Goal: Find specific page/section: Find specific page/section

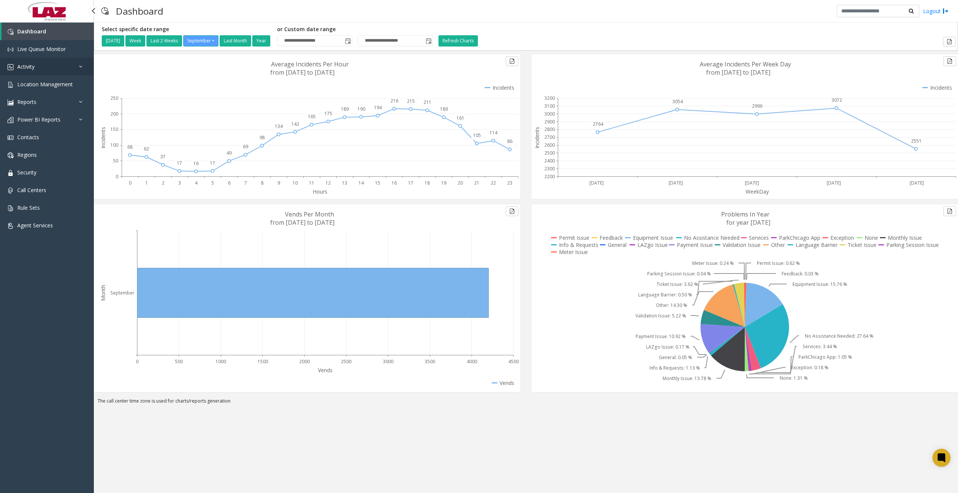
click at [69, 63] on link "Activity" at bounding box center [47, 67] width 94 height 18
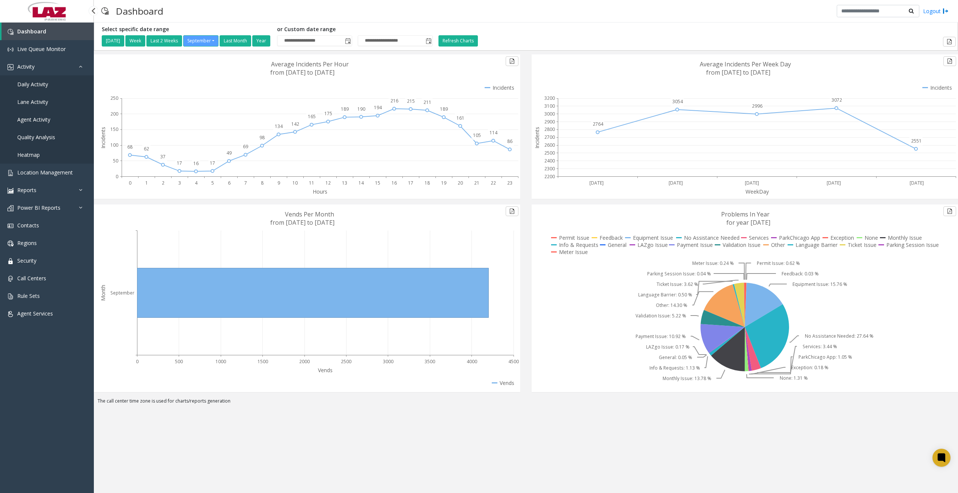
click at [44, 85] on span "Daily Activity" at bounding box center [32, 84] width 31 height 7
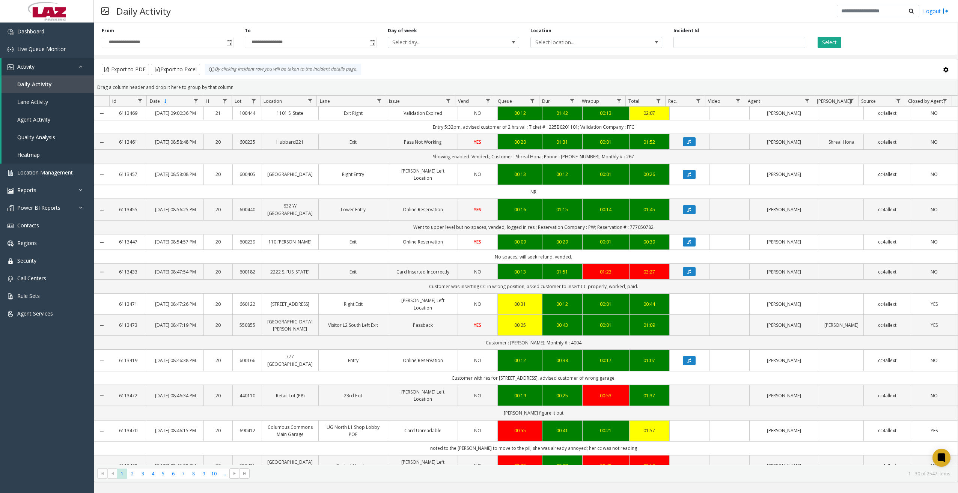
click at [807, 101] on span "Data table" at bounding box center [807, 101] width 6 height 6
click at [821, 133] on input "Agent Filter" at bounding box center [840, 133] width 64 height 13
type input "*******"
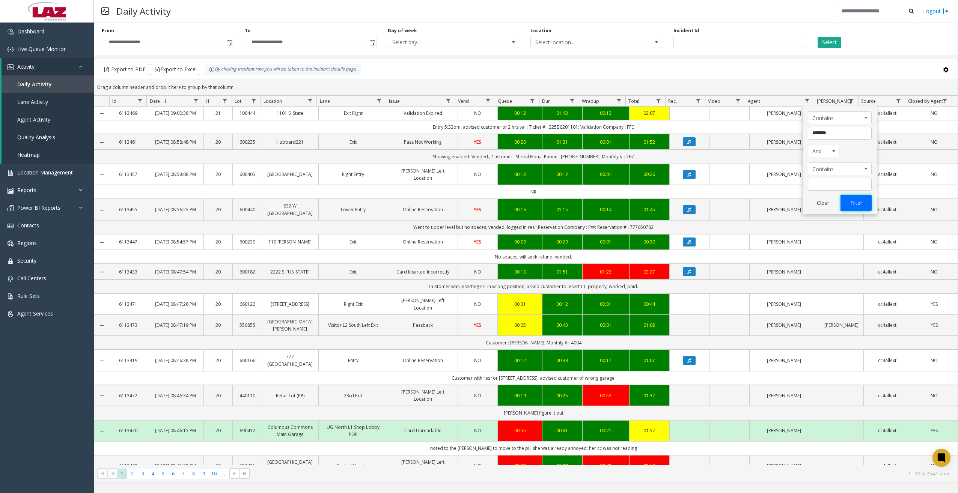
click at [857, 200] on button "Filter" at bounding box center [856, 203] width 31 height 17
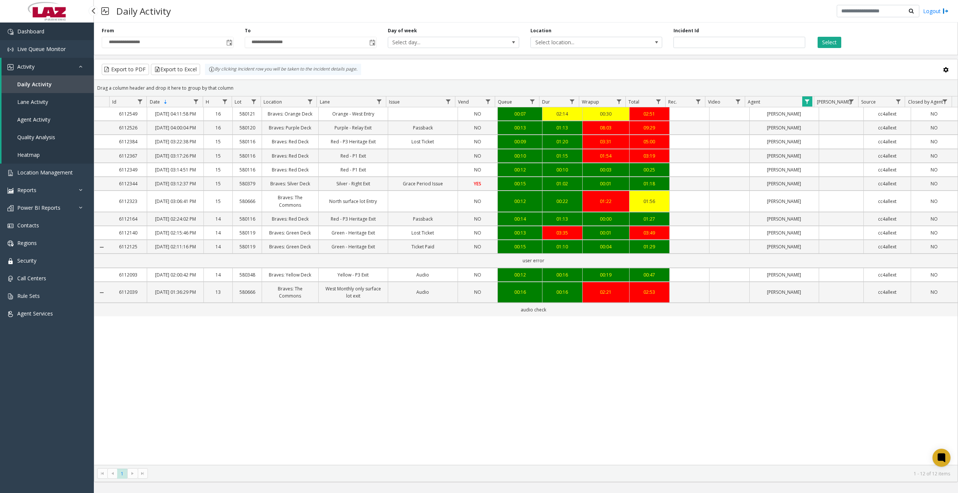
click at [54, 31] on link "Dashboard" at bounding box center [47, 32] width 94 height 18
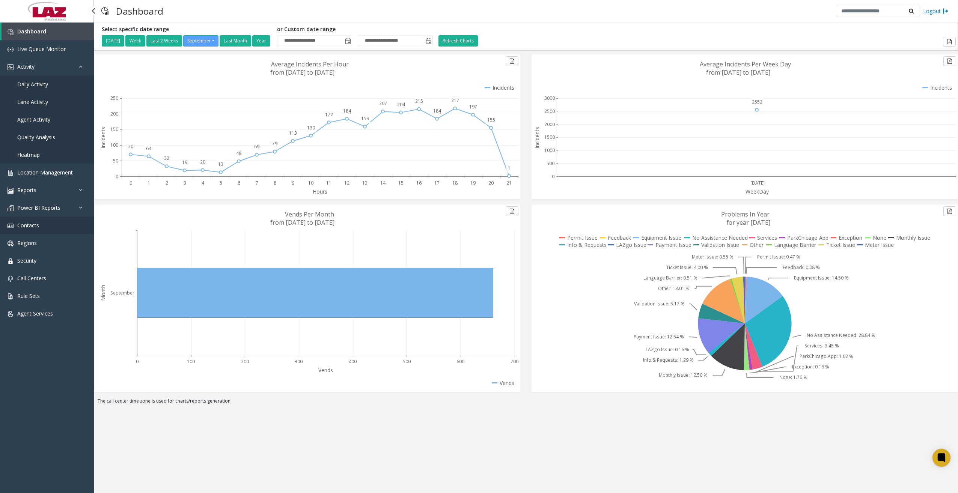
click at [47, 229] on link "Contacts" at bounding box center [47, 226] width 94 height 18
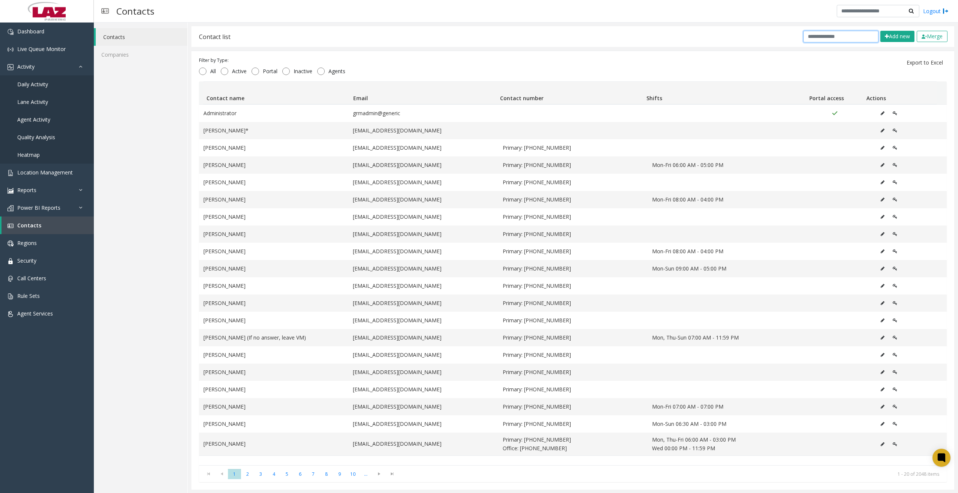
click at [851, 36] on input "text" at bounding box center [841, 37] width 75 height 12
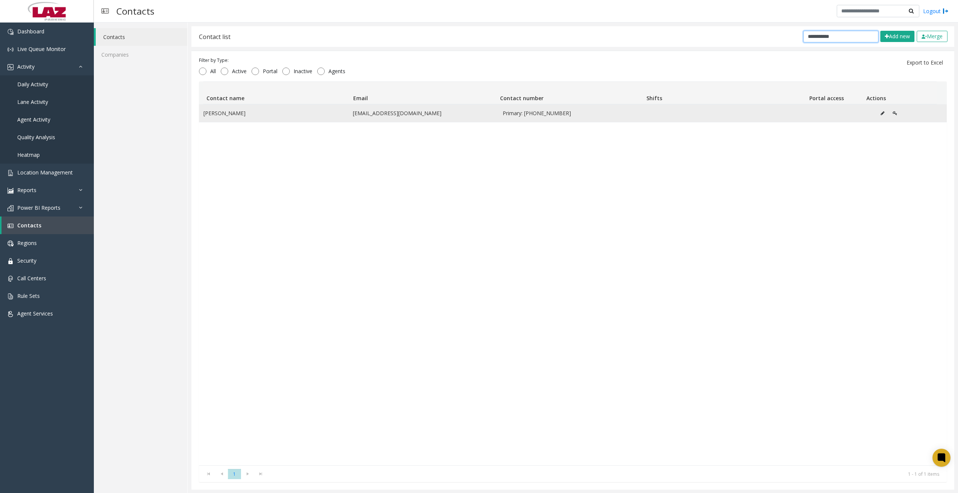
type input "**********"
click at [881, 112] on icon "Data table" at bounding box center [883, 113] width 4 height 5
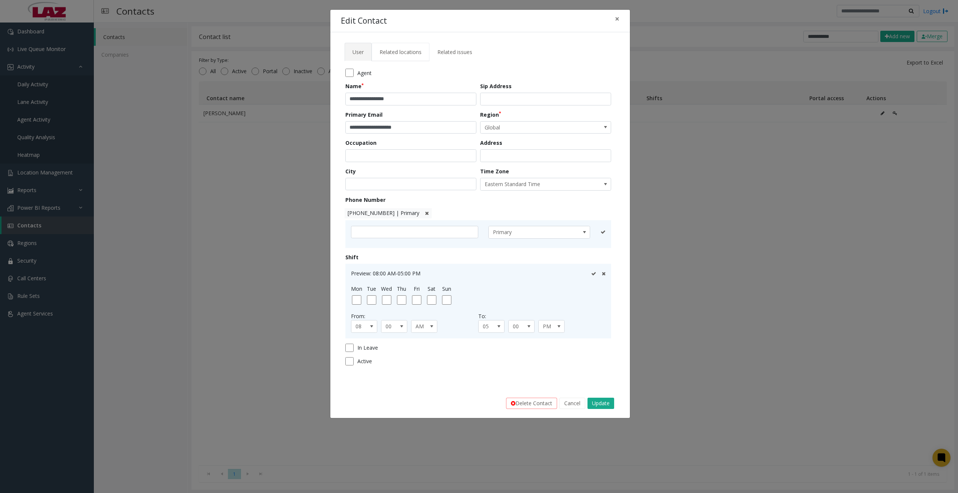
click at [407, 52] on span "Related locations" at bounding box center [401, 51] width 42 height 7
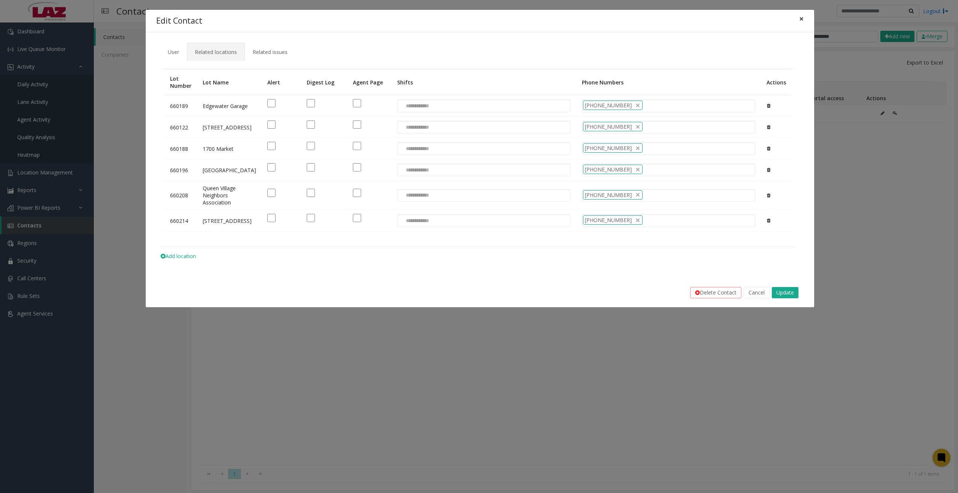
click at [800, 19] on span "×" at bounding box center [802, 19] width 5 height 11
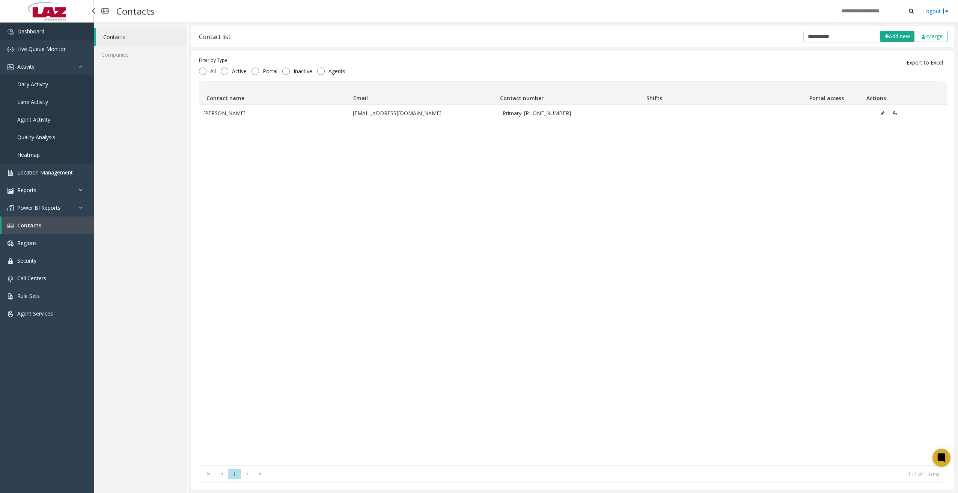
click at [42, 30] on span "Dashboard" at bounding box center [30, 31] width 27 height 7
